Goal: Task Accomplishment & Management: Manage account settings

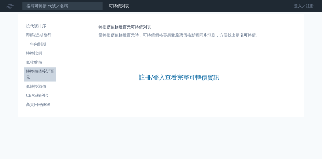
click at [302, 5] on link "登入／註冊" at bounding box center [304, 6] width 28 height 8
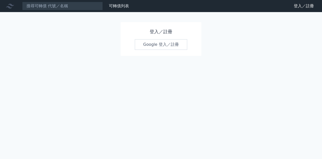
click at [164, 44] on link "Google 登入／註冊" at bounding box center [161, 44] width 52 height 11
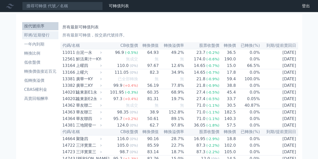
click at [48, 36] on li "即將/近期發行" at bounding box center [40, 35] width 36 height 6
